Goal: Task Accomplishment & Management: Use online tool/utility

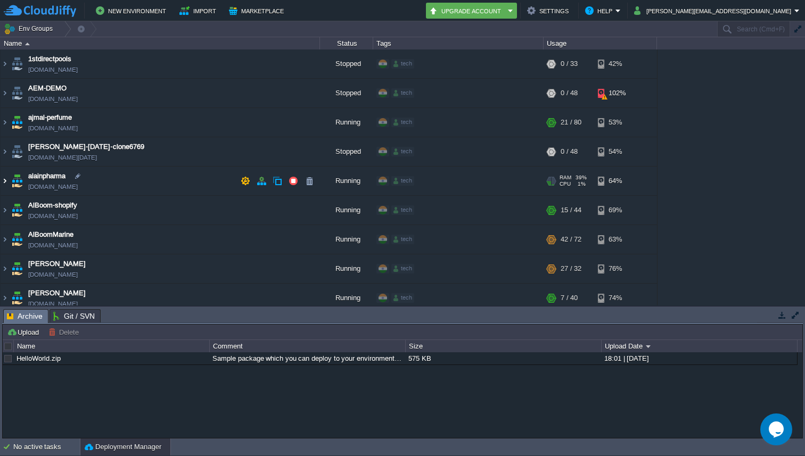
click at [4, 181] on img at bounding box center [5, 181] width 9 height 29
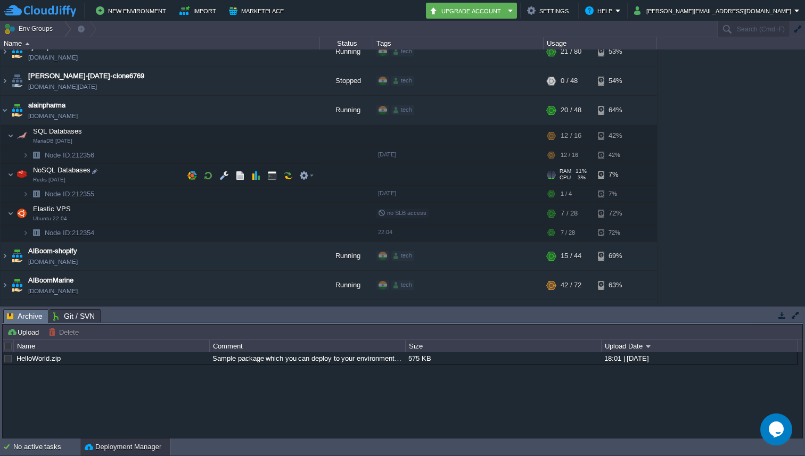
scroll to position [70, 0]
click at [4, 105] on img at bounding box center [5, 110] width 9 height 29
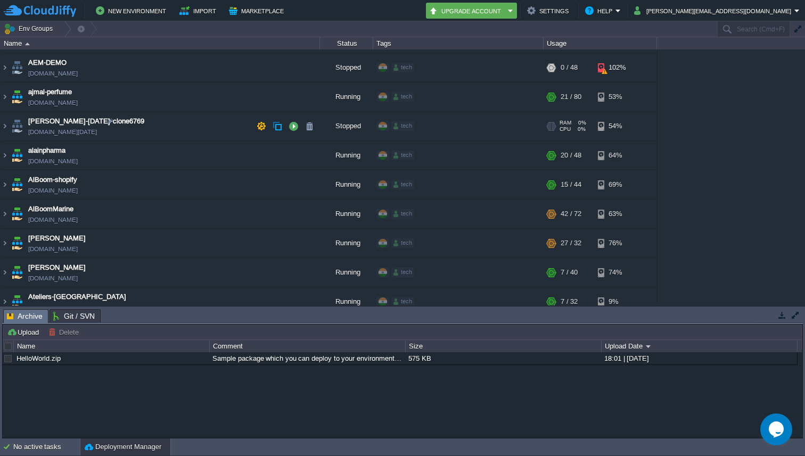
scroll to position [19, 0]
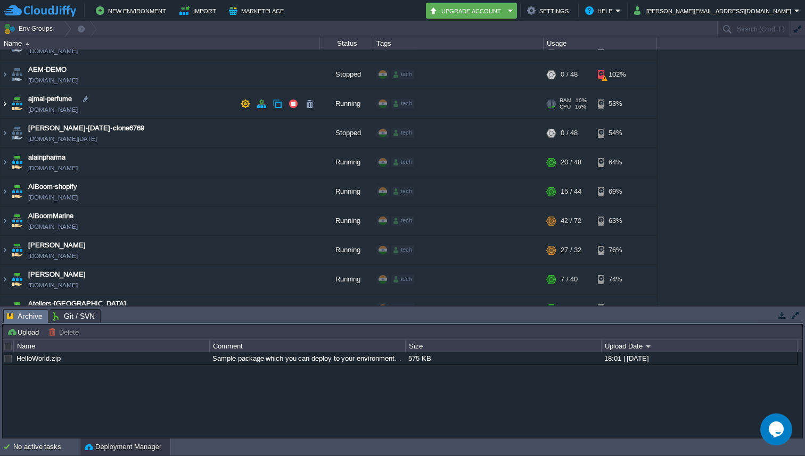
click at [3, 108] on img at bounding box center [5, 103] width 9 height 29
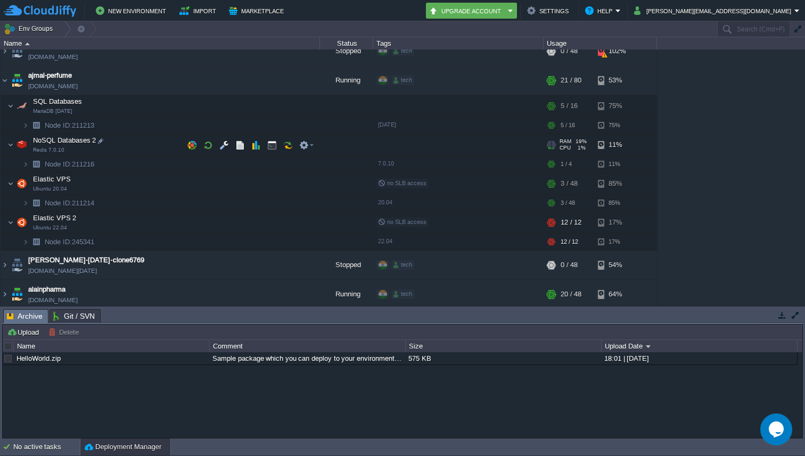
scroll to position [44, 0]
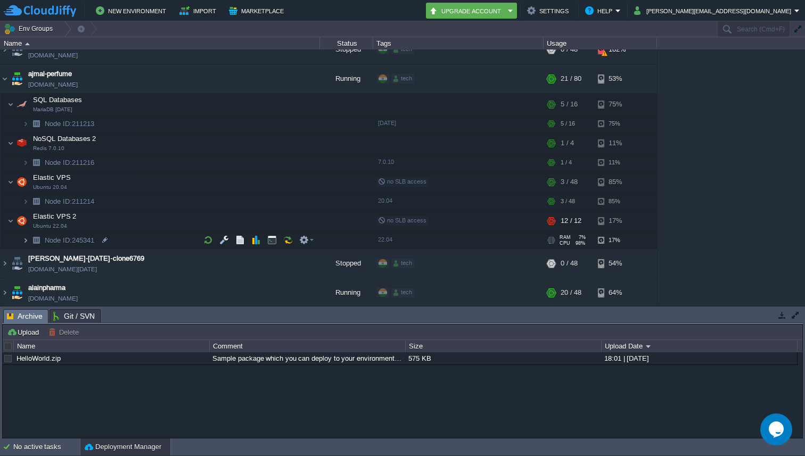
click at [24, 237] on img at bounding box center [25, 240] width 6 height 16
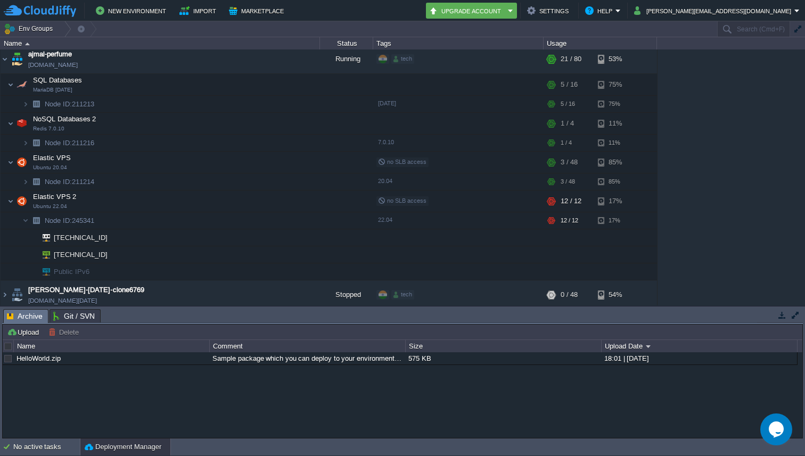
scroll to position [62, 0]
click at [731, 31] on input "text" at bounding box center [753, 28] width 73 height 15
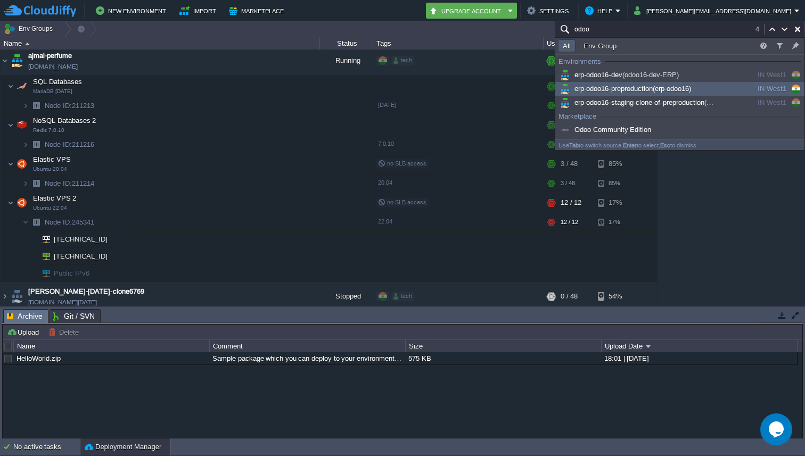
type input "odoo"
click at [629, 91] on span "erp-odoo16-preproduction (erp-odoo16)" at bounding box center [624, 89] width 133 height 8
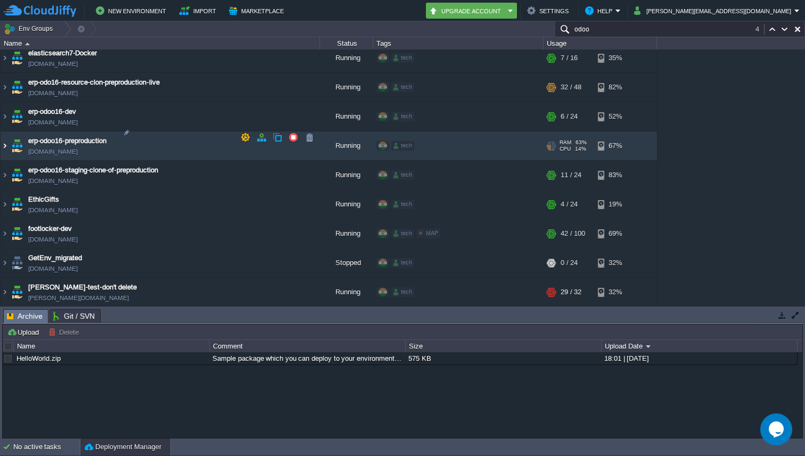
click at [1, 136] on img at bounding box center [5, 145] width 9 height 29
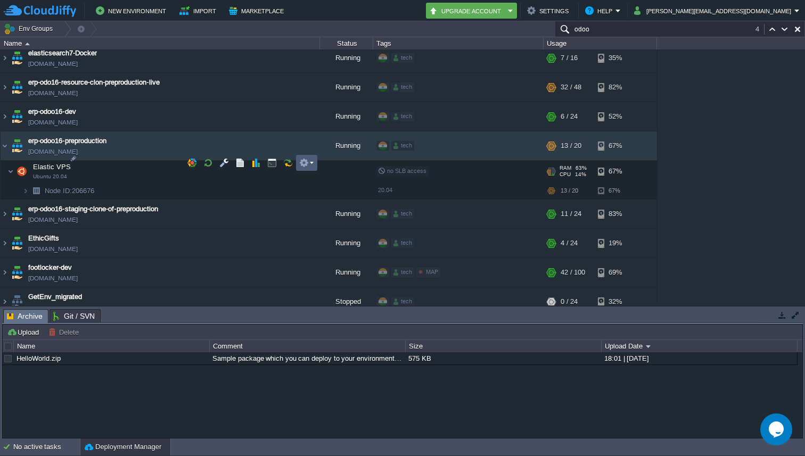
click at [312, 161] on em at bounding box center [306, 163] width 14 height 10
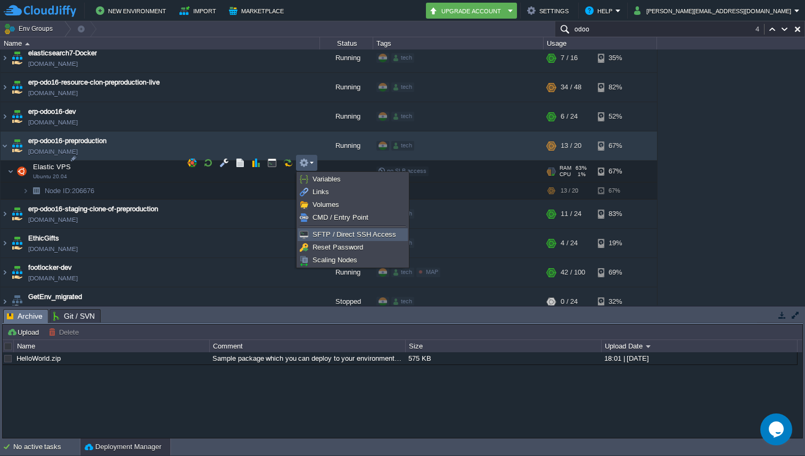
click at [334, 236] on span "SFTP / Direct SSH Access" at bounding box center [354, 234] width 84 height 8
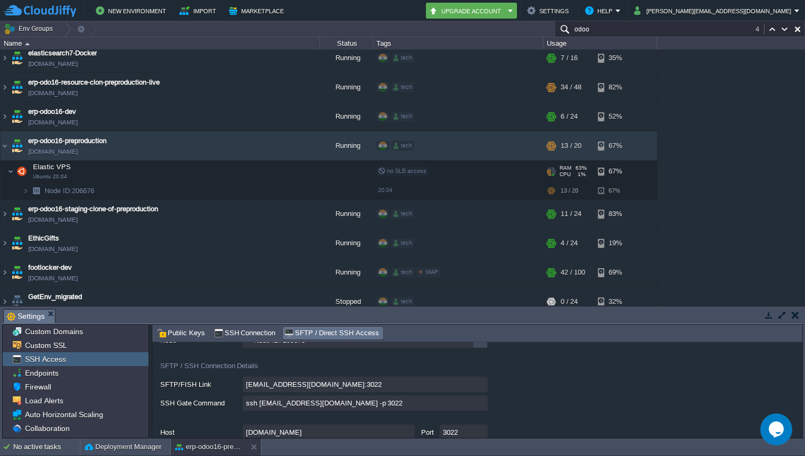
scroll to position [68, 0]
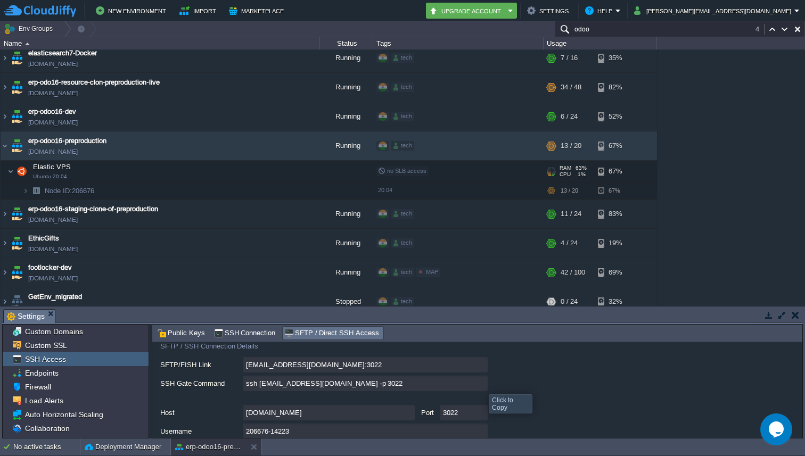
click at [481, 385] on input "ssh 206676-14223@gate.cloudjiffy.com -p 3022" at bounding box center [365, 383] width 245 height 15
click at [624, 29] on input "odoo" at bounding box center [680, 28] width 250 height 15
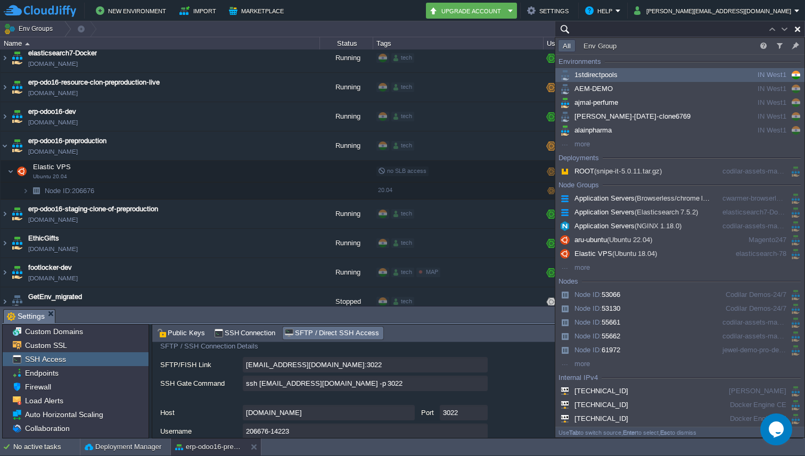
paste input "45.120.136.30"
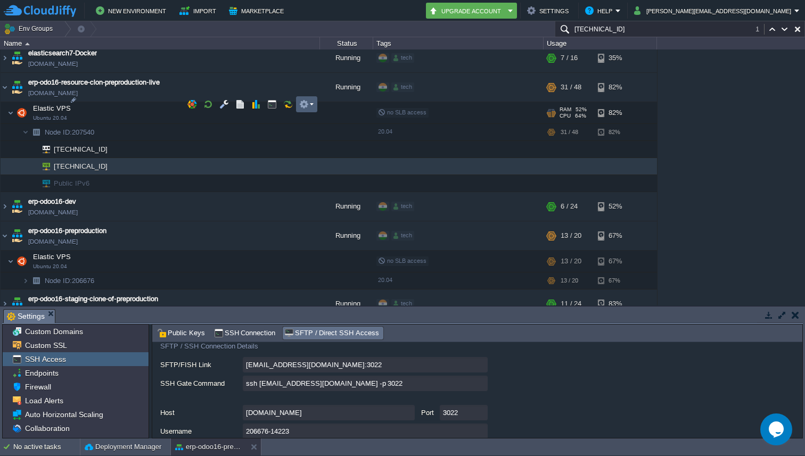
type input "45.120.136.30"
click at [309, 104] on em at bounding box center [306, 105] width 14 height 10
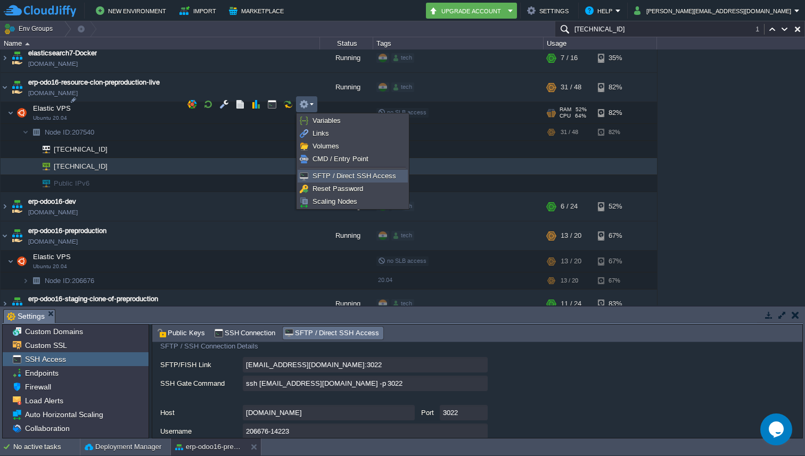
click at [323, 177] on span "SFTP / Direct SSH Access" at bounding box center [354, 176] width 84 height 8
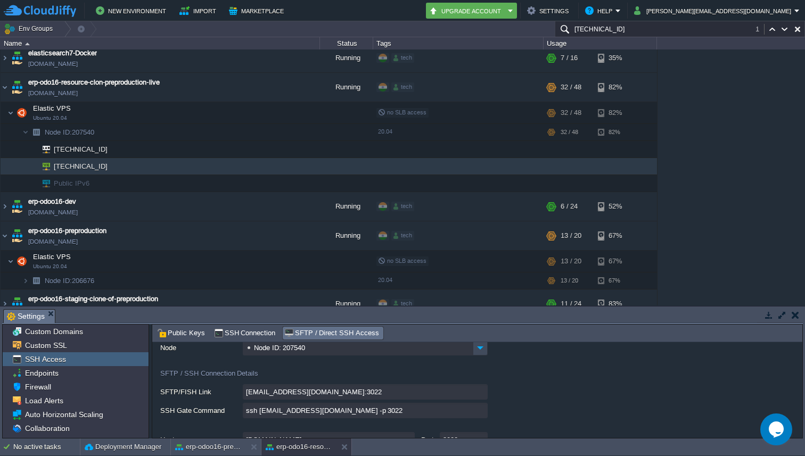
scroll to position [48, 0]
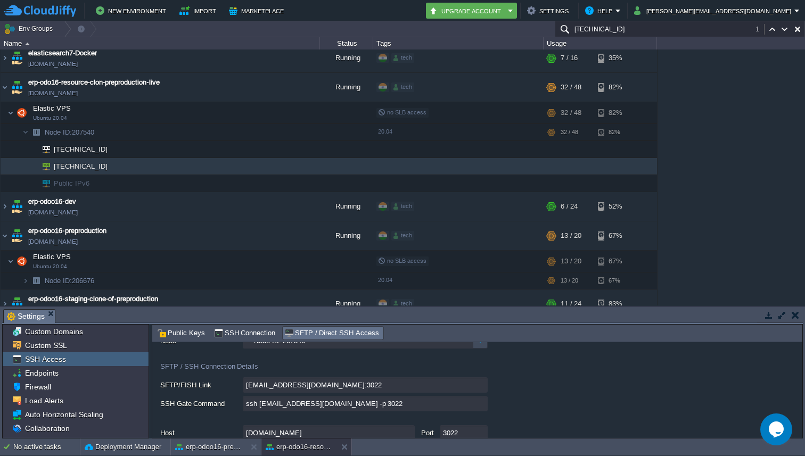
click at [481, 406] on input "ssh 207540-14223@gate.cloudjiffy.com -p 3022" at bounding box center [365, 403] width 245 height 15
type textarea "ssh 207540-14223@gate.cloudjiffy.com -p 3022"
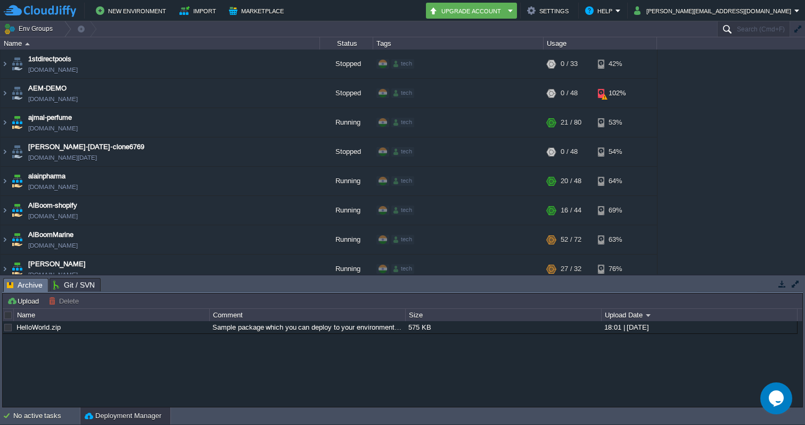
click at [740, 29] on input "Search (Cmd+F)" at bounding box center [753, 28] width 73 height 15
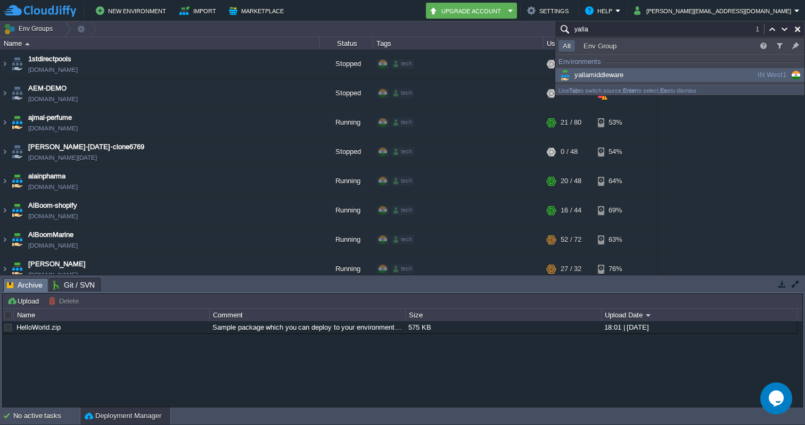
type input "yalla"
click at [602, 72] on span "yallamiddleware" at bounding box center [590, 75] width 65 height 8
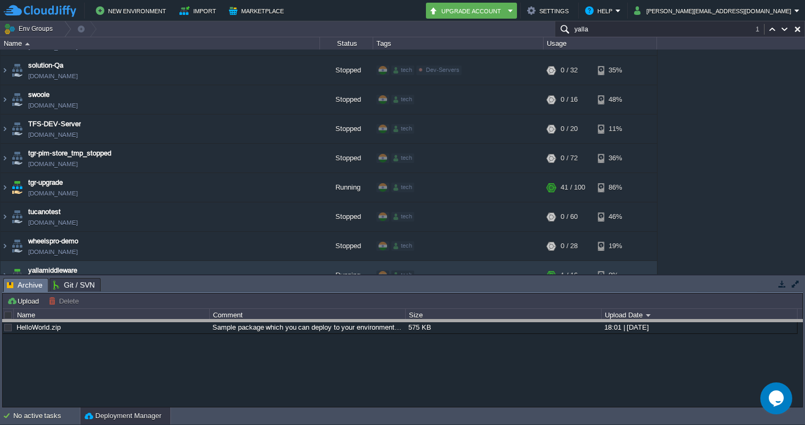
drag, startPoint x: 746, startPoint y: 278, endPoint x: 747, endPoint y: 319, distance: 41.5
click at [747, 319] on body "New Environment Import Marketplace Bonus ₹0.00 Upgrade Account Settings Help wa…" at bounding box center [402, 212] width 805 height 425
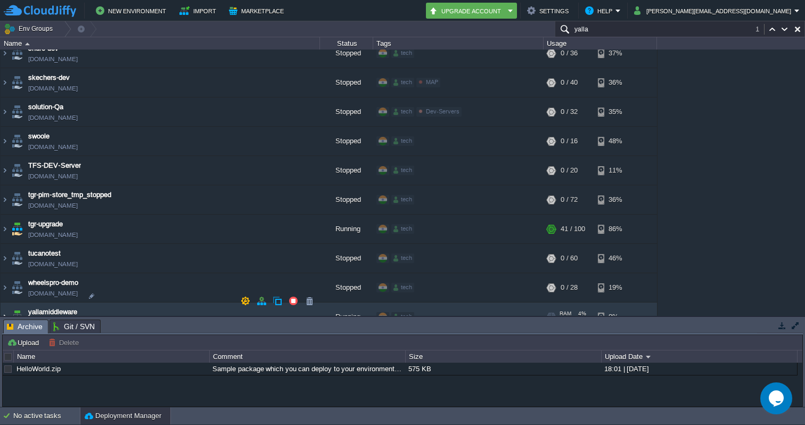
click at [4, 302] on img at bounding box center [5, 316] width 9 height 29
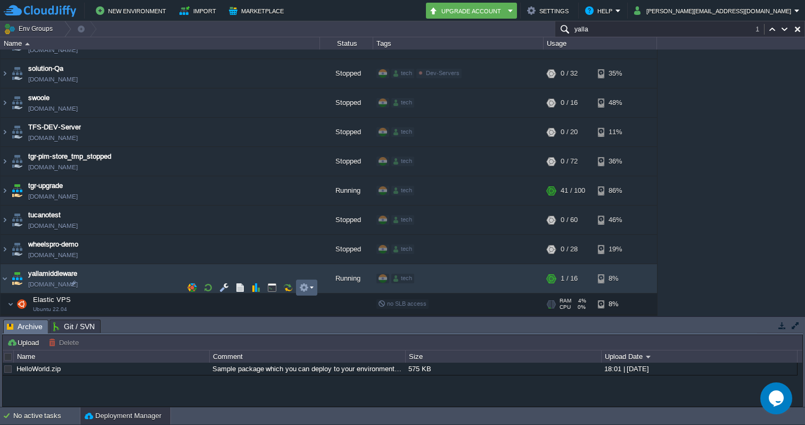
click at [313, 286] on td at bounding box center [306, 287] width 21 height 16
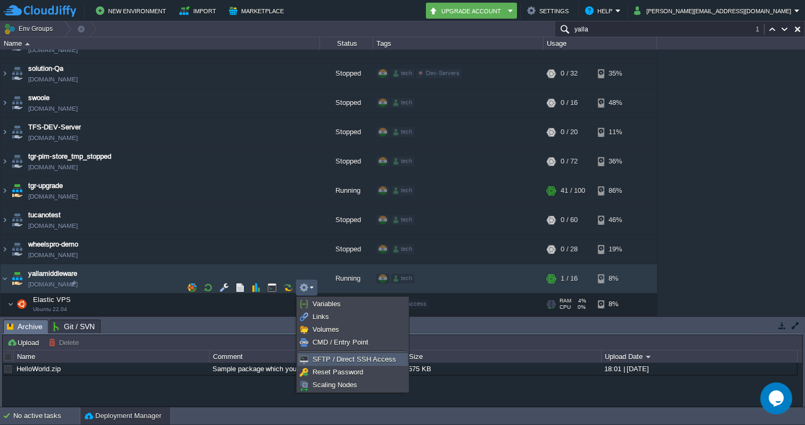
click at [324, 361] on span "SFTP / Direct SSH Access" at bounding box center [354, 359] width 84 height 8
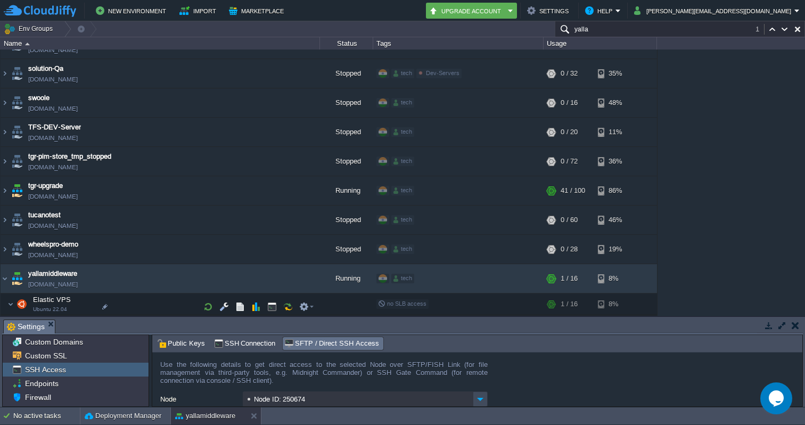
click at [28, 315] on img at bounding box center [25, 323] width 6 height 16
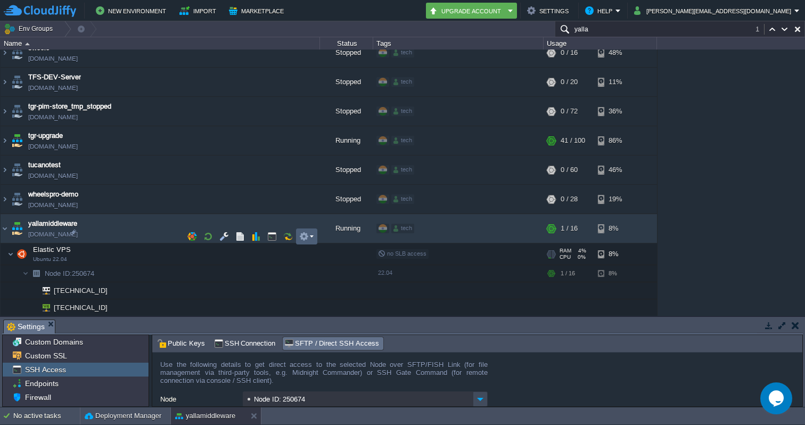
click at [312, 234] on em at bounding box center [306, 237] width 14 height 10
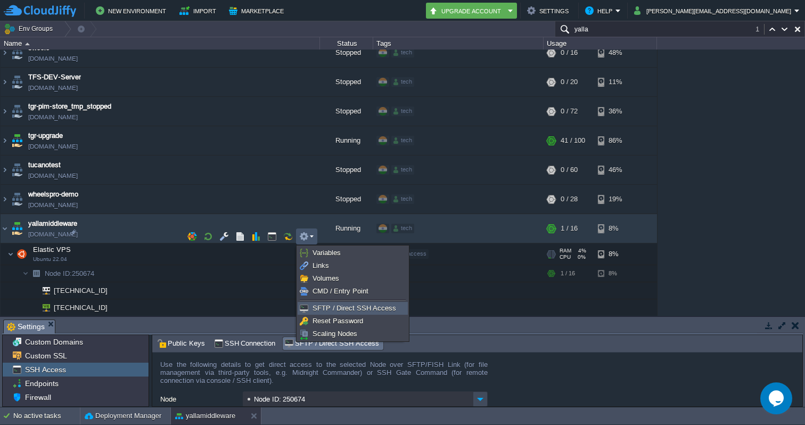
click at [333, 310] on span "SFTP / Direct SSH Access" at bounding box center [354, 308] width 84 height 8
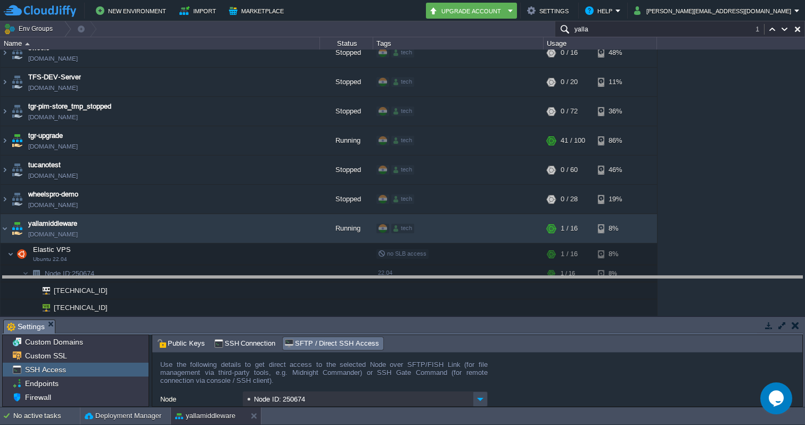
drag, startPoint x: 621, startPoint y: 322, endPoint x: 627, endPoint y: 278, distance: 44.1
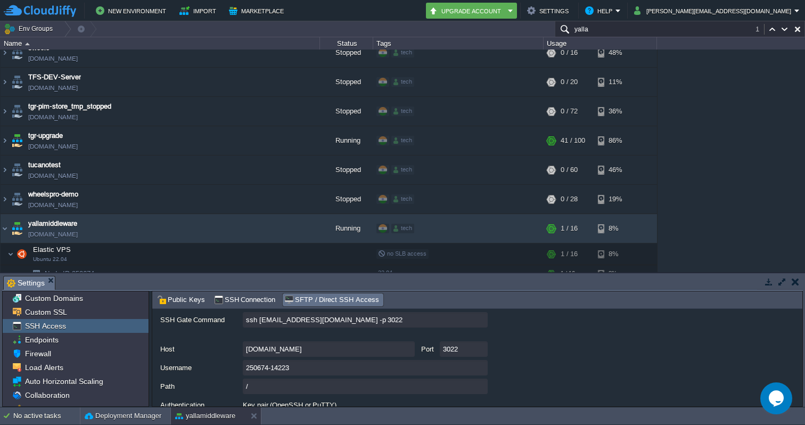
scroll to position [93, 0]
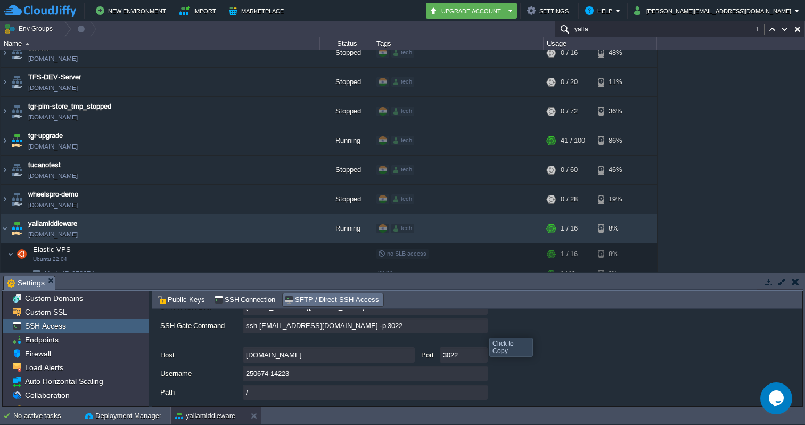
click at [481, 328] on input "ssh 250674-14223@gate.cloudjiffy.com -p 3022" at bounding box center [365, 325] width 245 height 15
click at [598, 32] on input "yalla" at bounding box center [680, 28] width 250 height 15
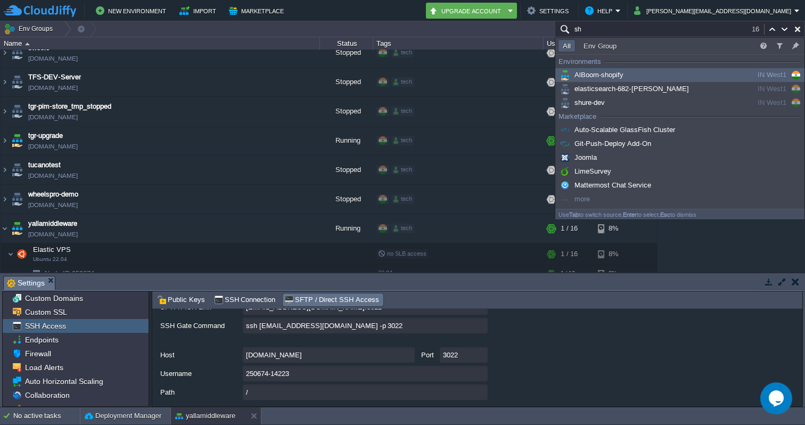
type input "s"
type input "sh"
click at [614, 73] on span "AlBoom-shopify" at bounding box center [590, 75] width 65 height 8
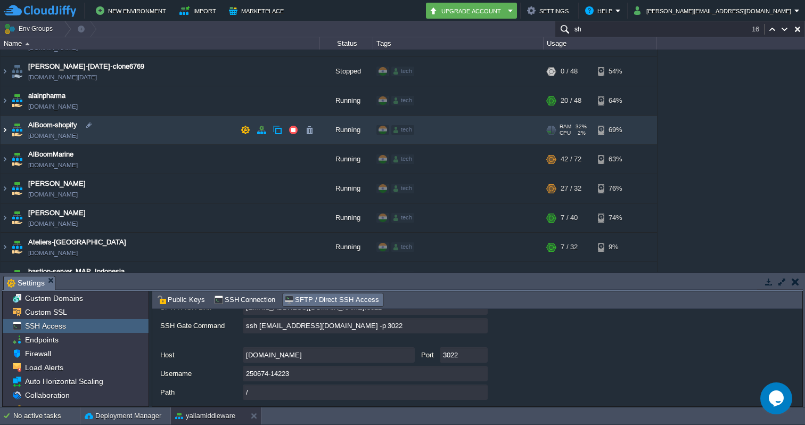
click at [5, 135] on img at bounding box center [5, 129] width 9 height 29
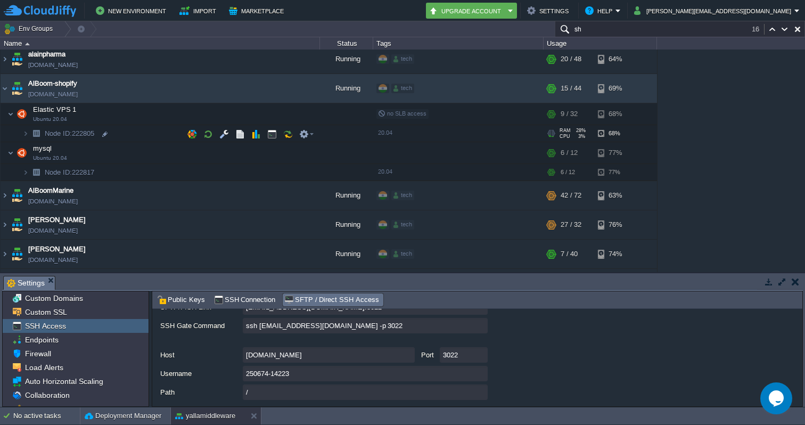
scroll to position [120, 0]
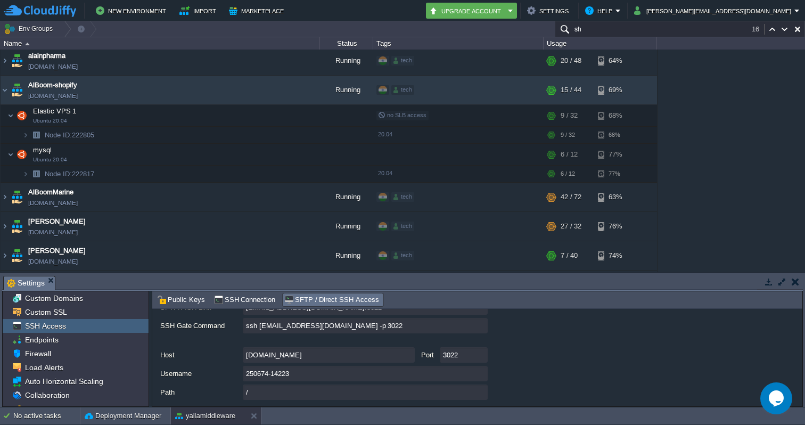
click at [598, 32] on input "sh" at bounding box center [680, 28] width 250 height 15
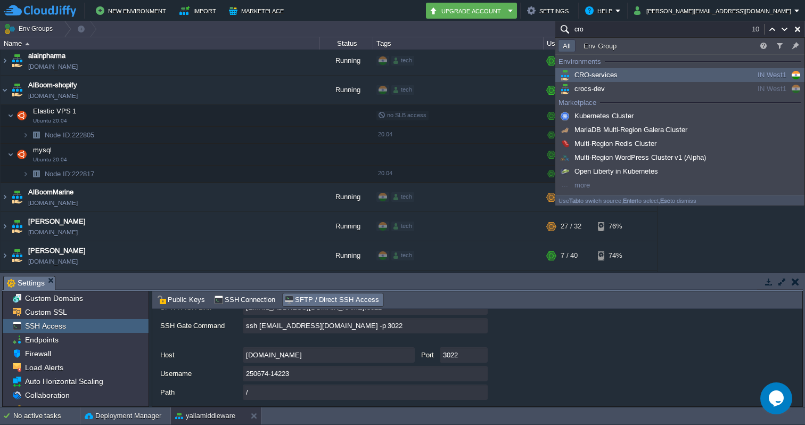
type input "cro"
click at [587, 77] on span "CRO-services" at bounding box center [588, 75] width 60 height 8
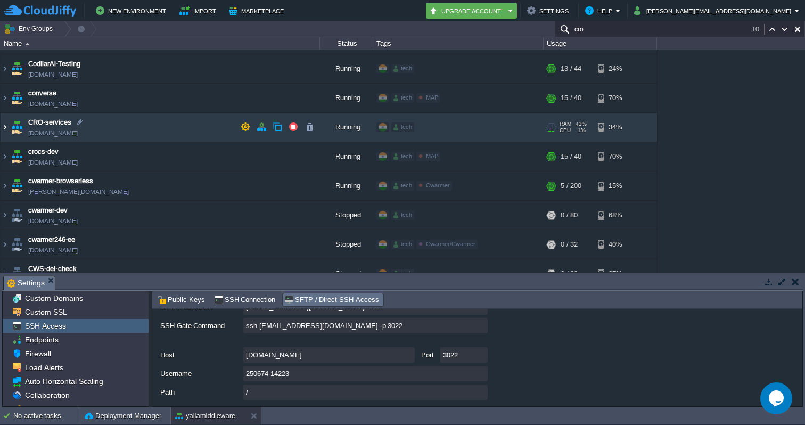
click at [5, 131] on img at bounding box center [5, 127] width 9 height 29
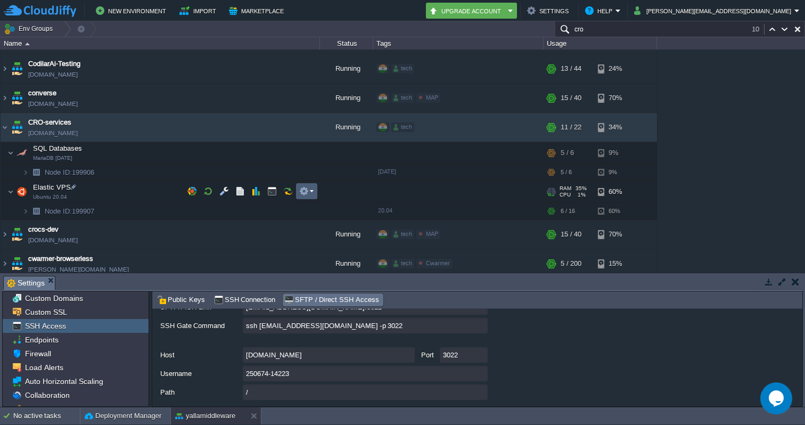
click at [315, 194] on td at bounding box center [306, 191] width 21 height 16
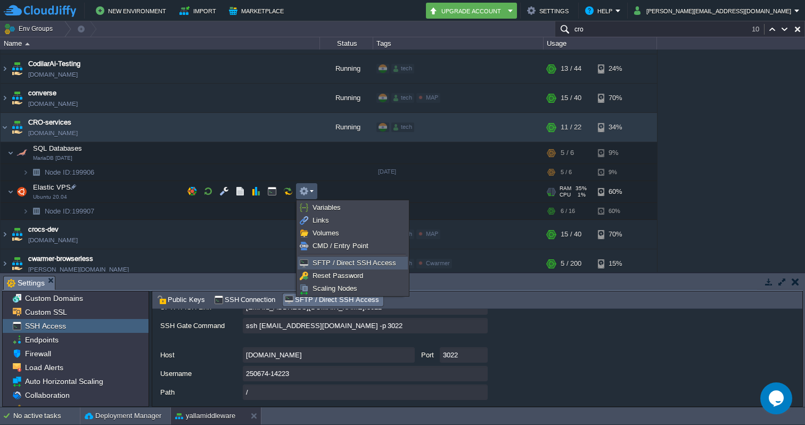
click at [323, 263] on span "SFTP / Direct SSH Access" at bounding box center [354, 263] width 84 height 8
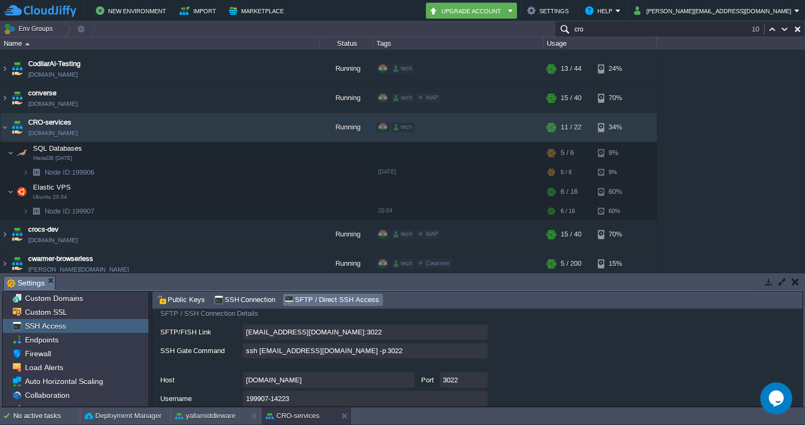
scroll to position [76, 0]
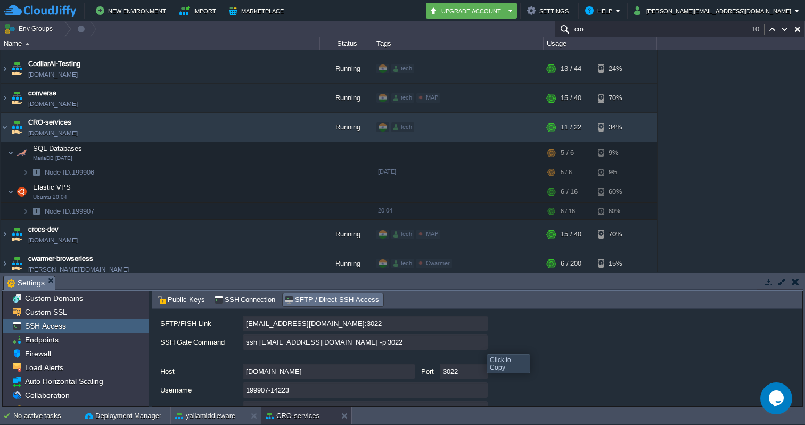
click at [478, 344] on input "ssh 199907-14223@gate.cloudjiffy.com -p 3022" at bounding box center [365, 341] width 245 height 15
type textarea "ssh 199907-14223@gate.cloudjiffy.com -p 3022"
